Goal: Find specific page/section: Find specific page/section

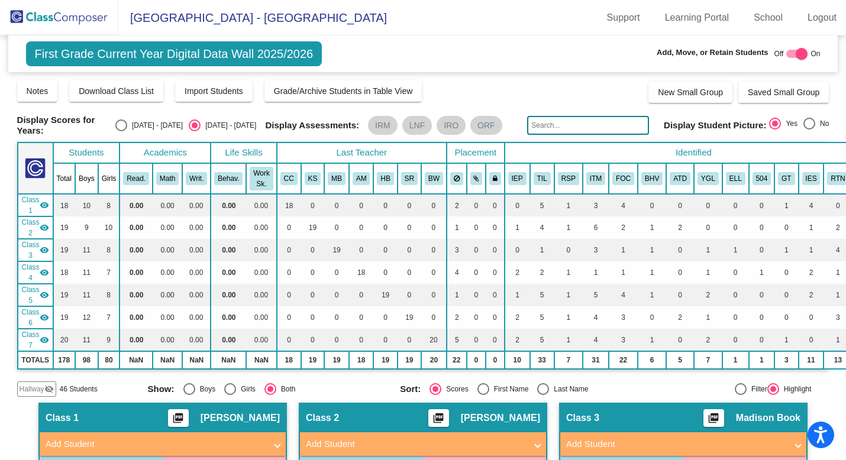
click at [75, 22] on img at bounding box center [59, 17] width 118 height 35
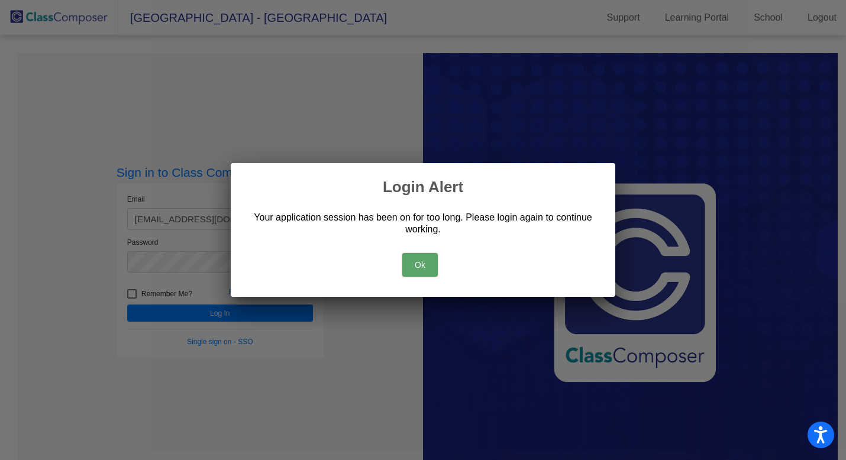
click at [420, 265] on button "Ok" at bounding box center [420, 265] width 36 height 24
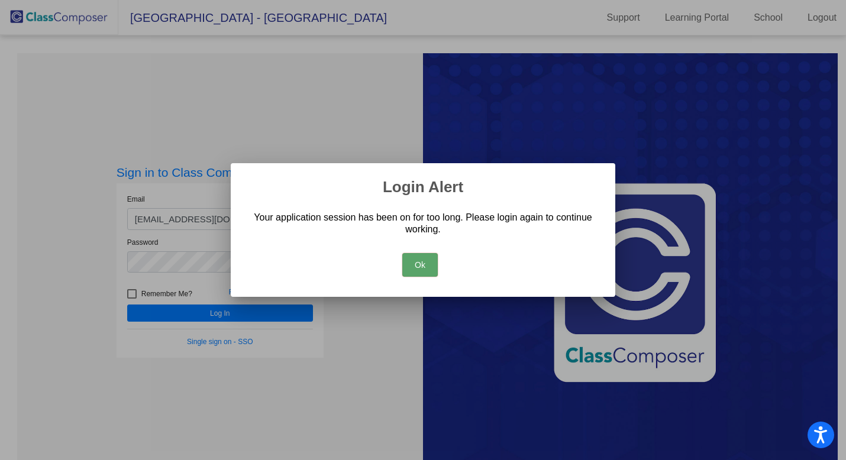
click at [420, 266] on button "Ok" at bounding box center [420, 265] width 36 height 24
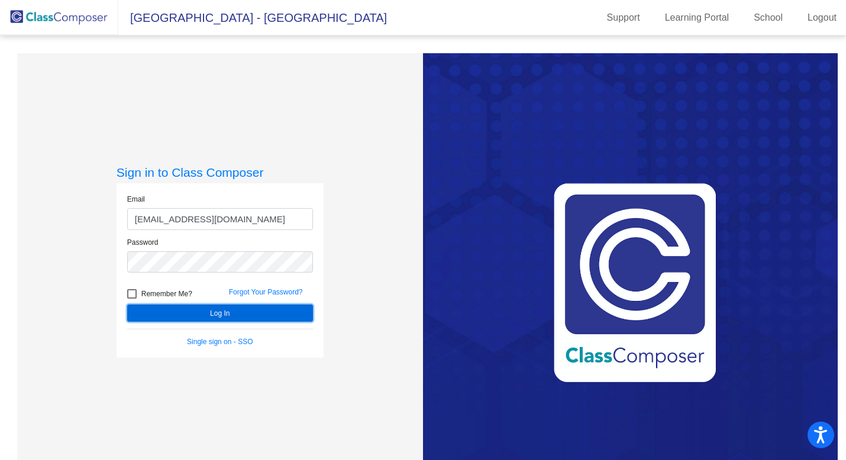
click at [280, 315] on button "Log In" at bounding box center [220, 313] width 186 height 17
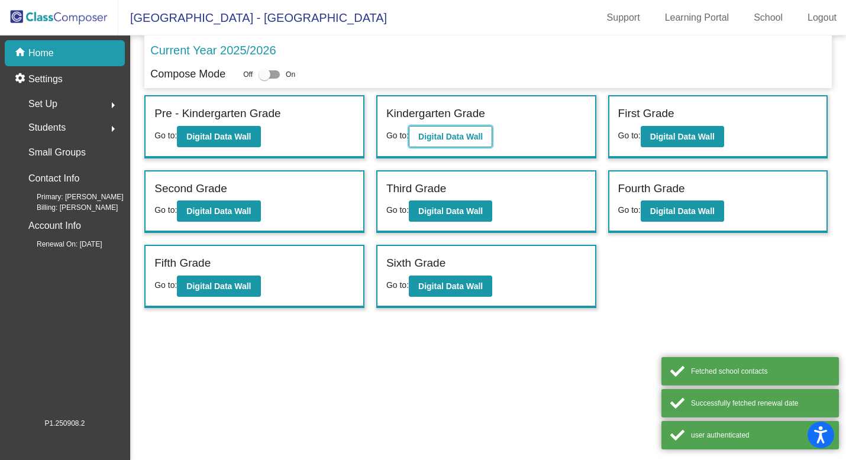
click at [440, 140] on b "Digital Data Wall" at bounding box center [450, 136] width 65 height 9
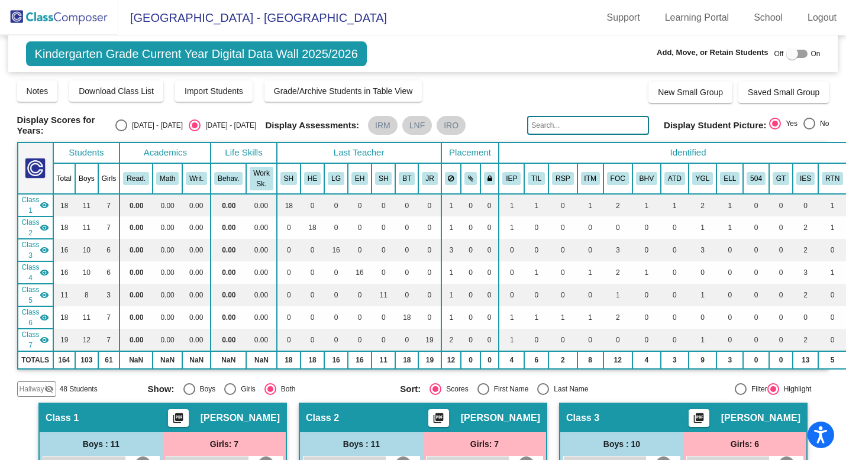
click at [543, 124] on input "text" at bounding box center [588, 125] width 122 height 19
type input "e"
